Goal: Contribute content: Add original content to the website for others to see

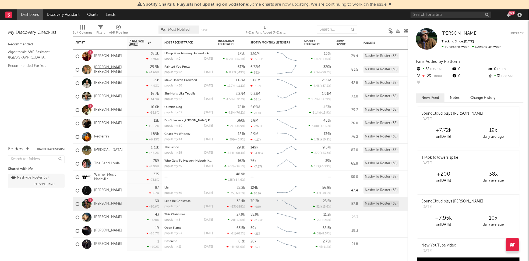
click at [99, 74] on link "[PERSON_NAME] [PERSON_NAME]" at bounding box center [109, 69] width 30 height 9
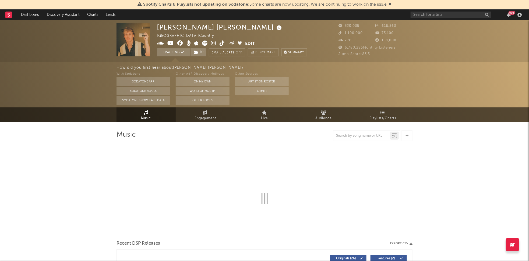
select select "6m"
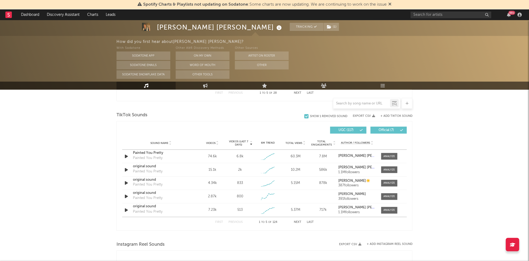
scroll to position [343, 0]
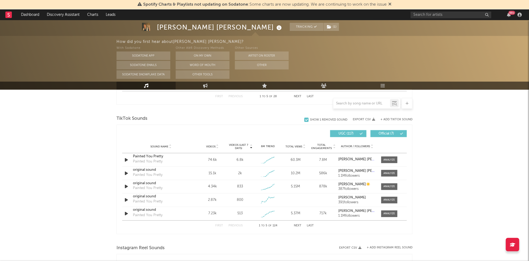
click at [393, 119] on button "+ Add TikTok Sound" at bounding box center [396, 119] width 32 height 3
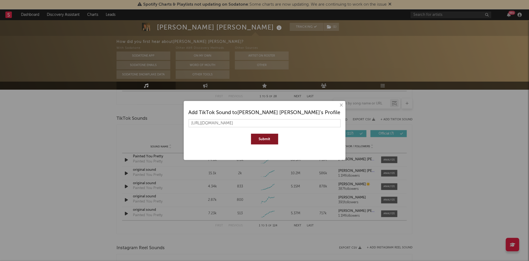
scroll to position [0, 9]
type input "[URL][DOMAIN_NAME]"
click at [251, 134] on button "Submit" at bounding box center [264, 139] width 27 height 11
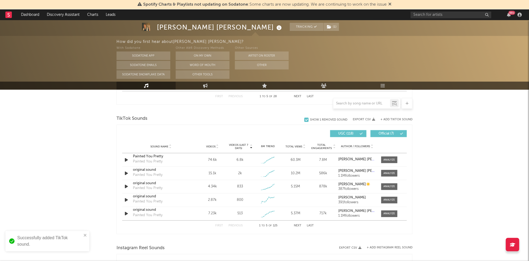
scroll to position [0, 0]
click at [309, 226] on button "Last" at bounding box center [309, 226] width 7 height 3
click at [148, 198] on div "original sound" at bounding box center [161, 196] width 56 height 5
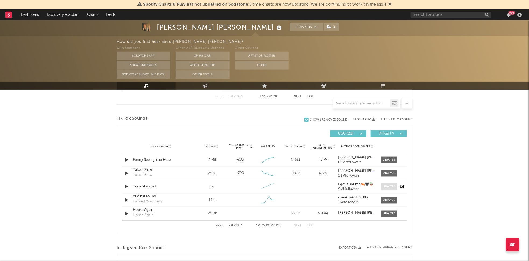
click at [388, 184] on span at bounding box center [389, 187] width 16 height 7
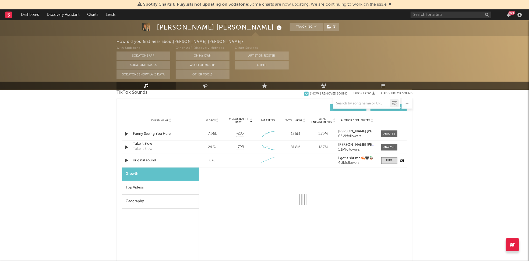
scroll to position [419, 0]
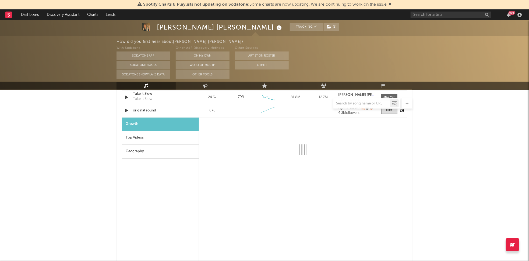
select select "1w"
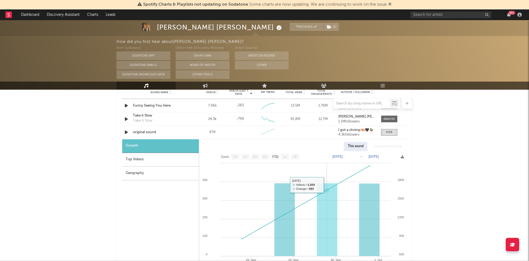
scroll to position [393, 0]
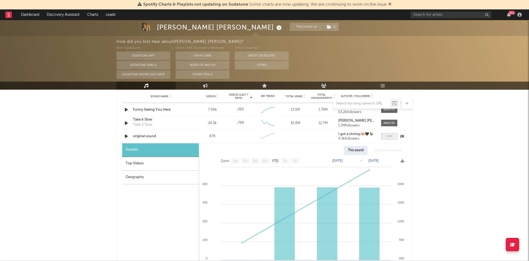
click at [395, 136] on span at bounding box center [389, 136] width 16 height 7
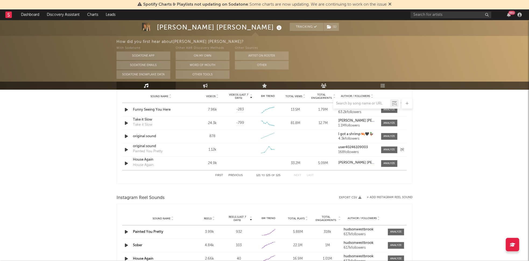
click at [232, 146] on div "Sound Name original sound Painted You Pretty Videos 1.12k Videos (last 7 days) …" at bounding box center [264, 150] width 284 height 13
click at [386, 148] on div at bounding box center [389, 150] width 12 height 4
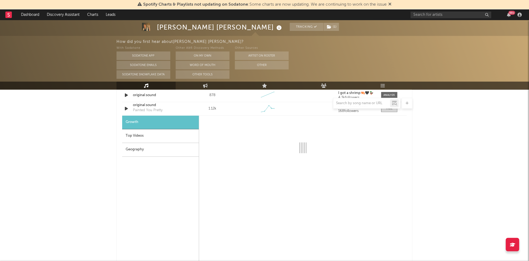
select select "1w"
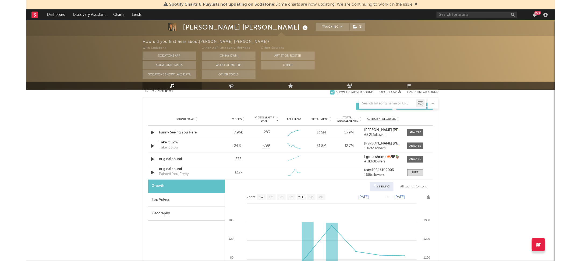
scroll to position [384, 0]
